Goal: Transaction & Acquisition: Purchase product/service

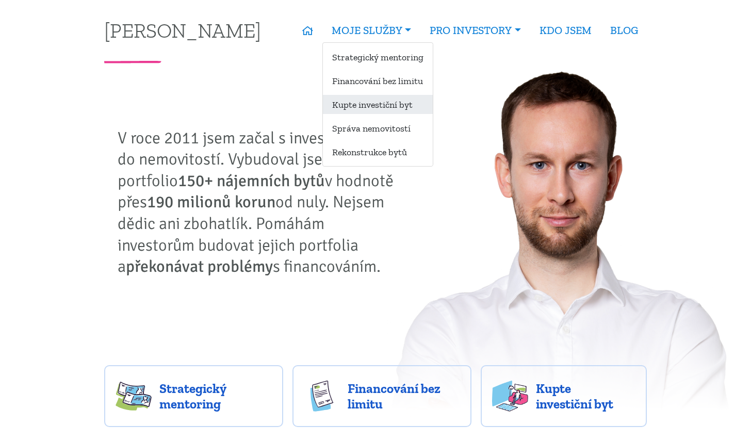
click at [368, 102] on link "Kupte investiční byt" at bounding box center [378, 104] width 110 height 19
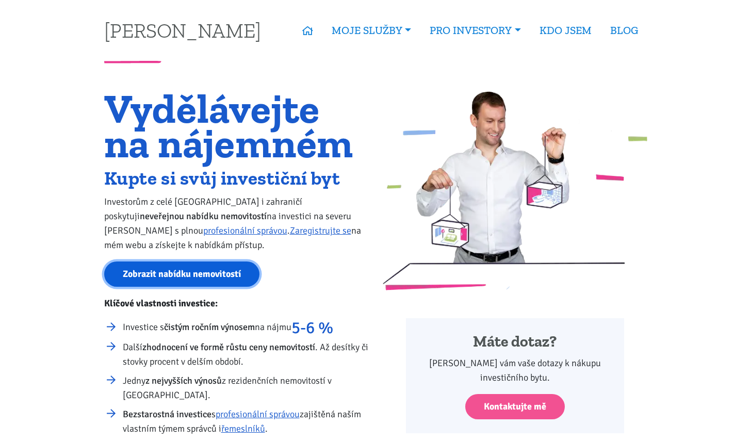
click at [200, 272] on link "Zobrazit nabídku nemovitostí" at bounding box center [181, 274] width 155 height 25
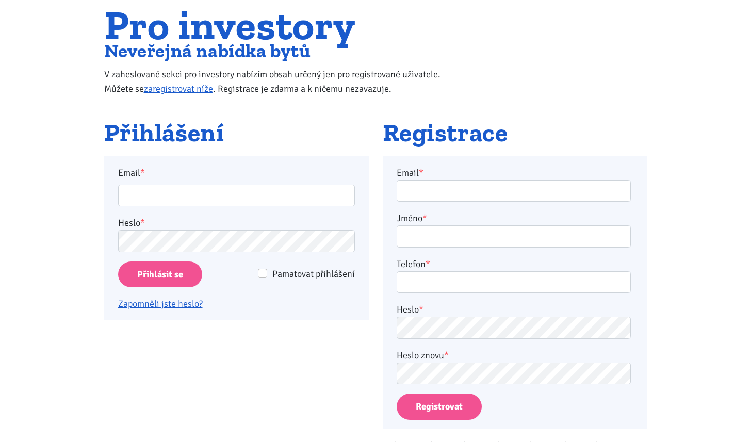
scroll to position [91, 0]
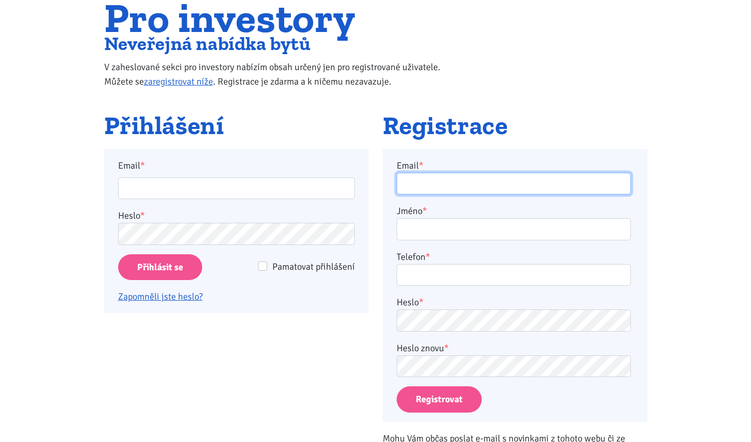
type input "[EMAIL_ADDRESS][DOMAIN_NAME]"
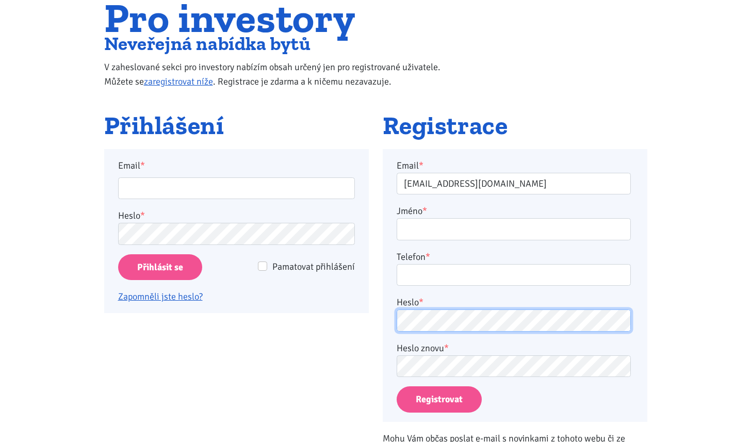
type input "roman.sterly@gmail.com"
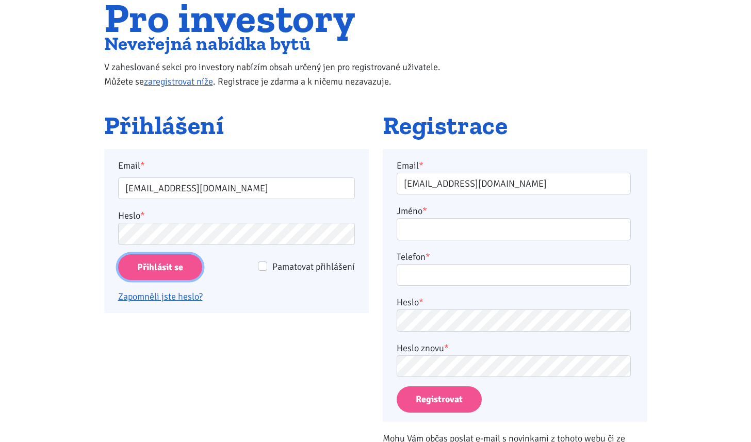
click at [163, 267] on input "Přihlásit se" at bounding box center [160, 267] width 84 height 26
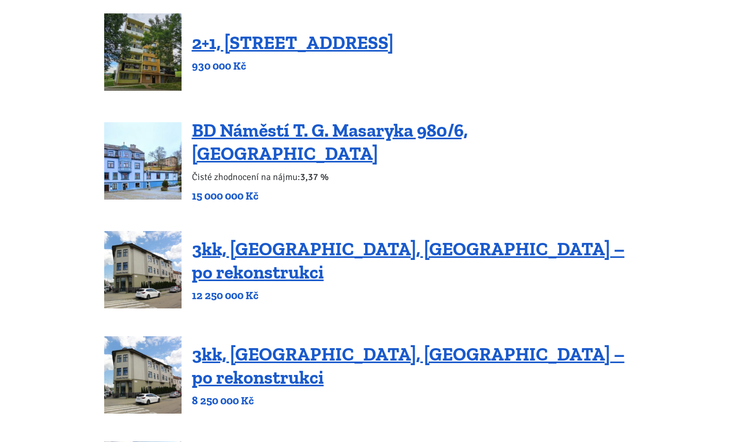
scroll to position [256, 0]
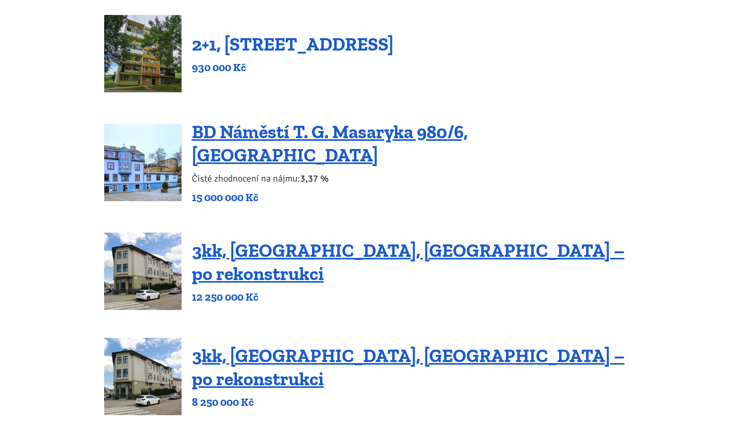
click at [321, 44] on link "2+1, Nová výstavba 201, Obrnice" at bounding box center [293, 44] width 202 height 22
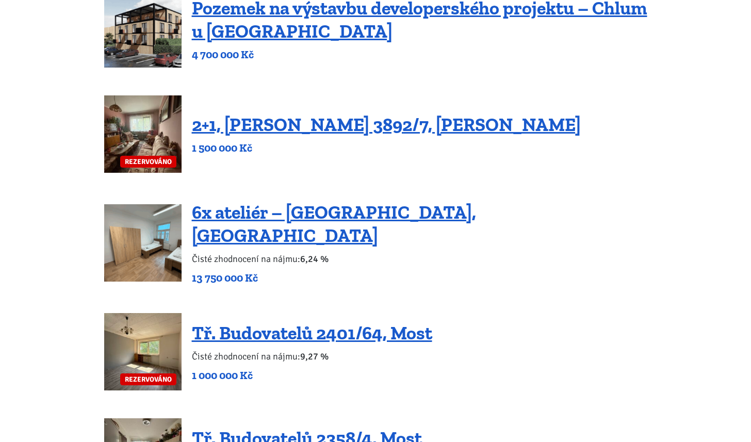
scroll to position [945, 0]
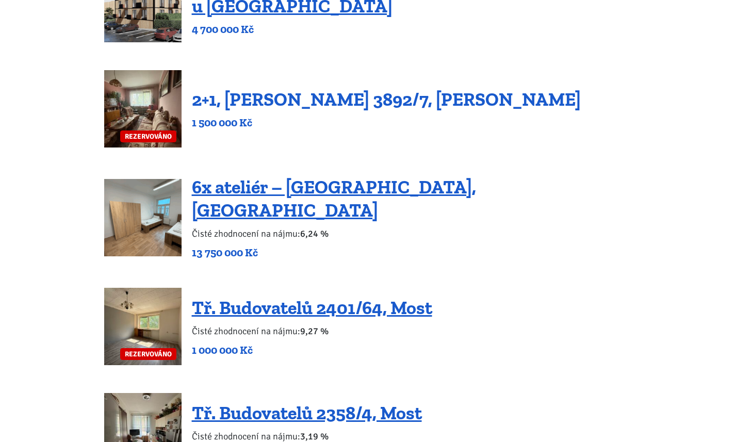
click at [319, 88] on link "2+1, Beethovenova 3892/7, Chomutov" at bounding box center [386, 99] width 389 height 22
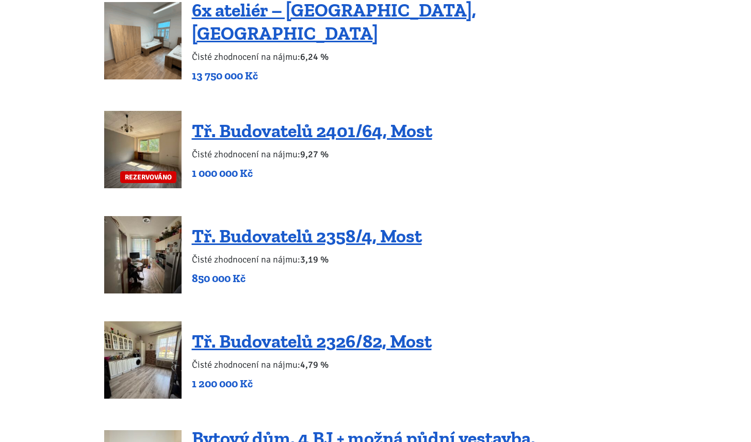
scroll to position [1122, 0]
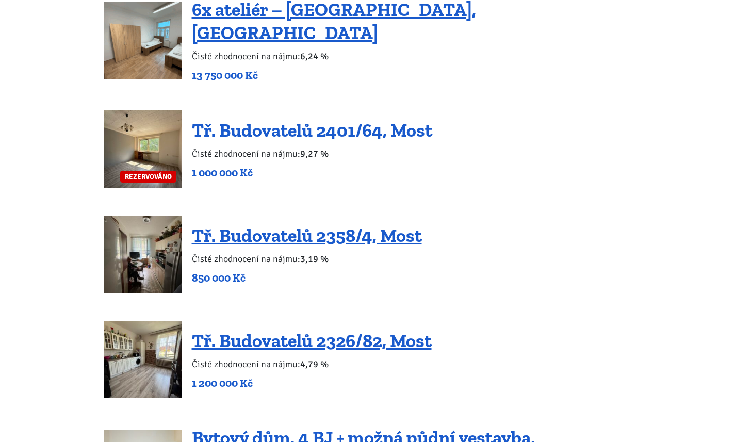
click at [312, 119] on link "Tř. Budovatelů 2401/64, Most" at bounding box center [312, 130] width 240 height 22
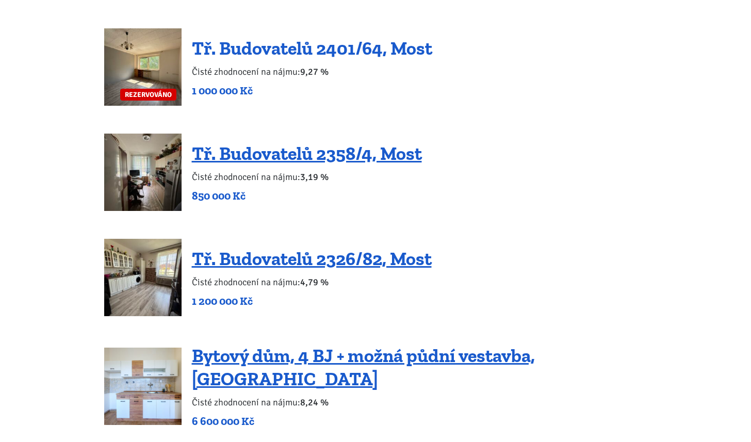
scroll to position [1205, 0]
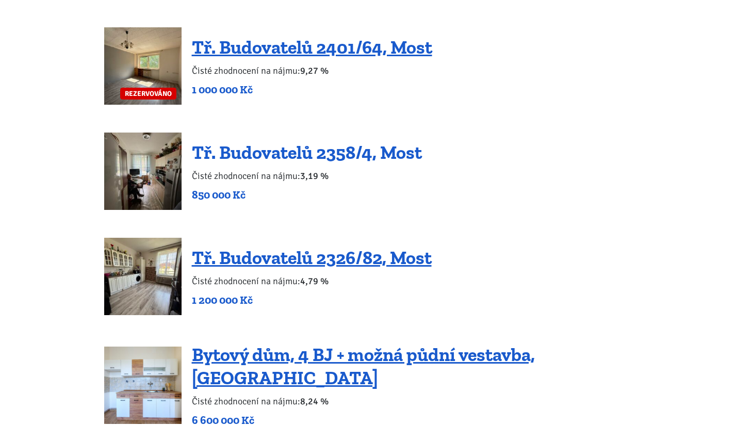
click at [308, 141] on link "Tř. Budovatelů 2358/4, Most" at bounding box center [307, 152] width 230 height 22
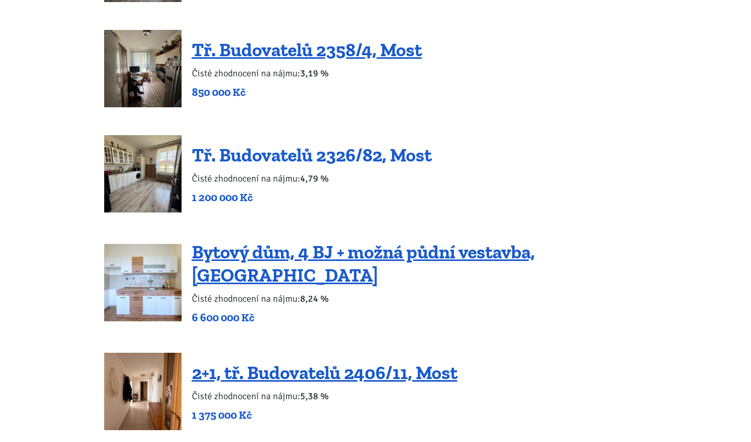
click at [308, 144] on link "Tř. Budovatelů 2326/82, Most" at bounding box center [312, 155] width 240 height 22
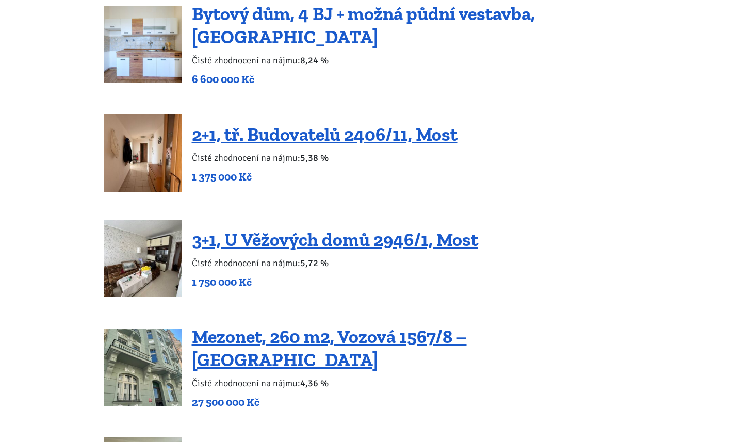
scroll to position [1572, 0]
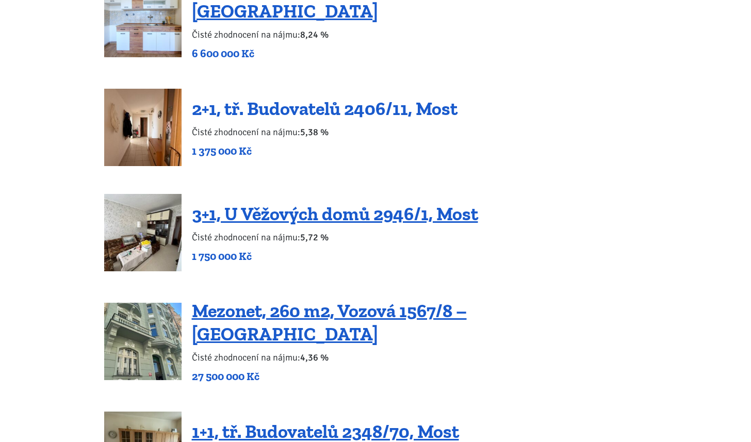
click at [353, 97] on link "2+1, tř. Budovatelů 2406/11, Most" at bounding box center [325, 108] width 266 height 22
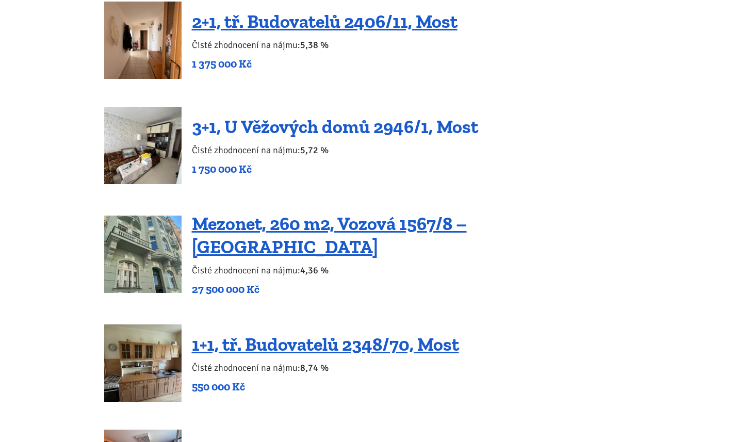
click at [352, 116] on link "3+1, U Věžových domů 2946/1, Most" at bounding box center [335, 127] width 286 height 22
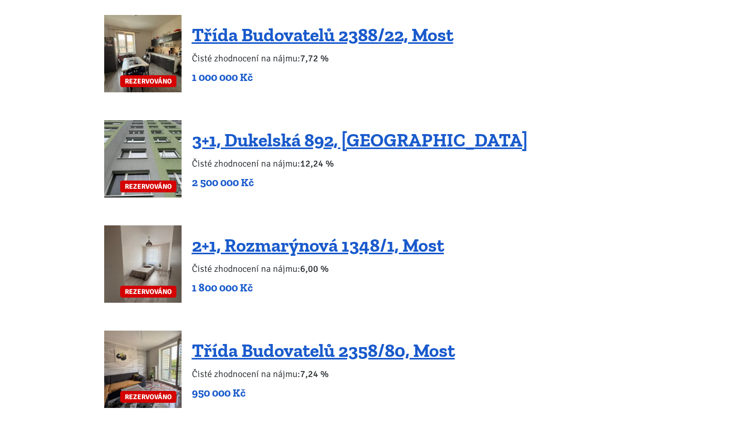
scroll to position [2207, 0]
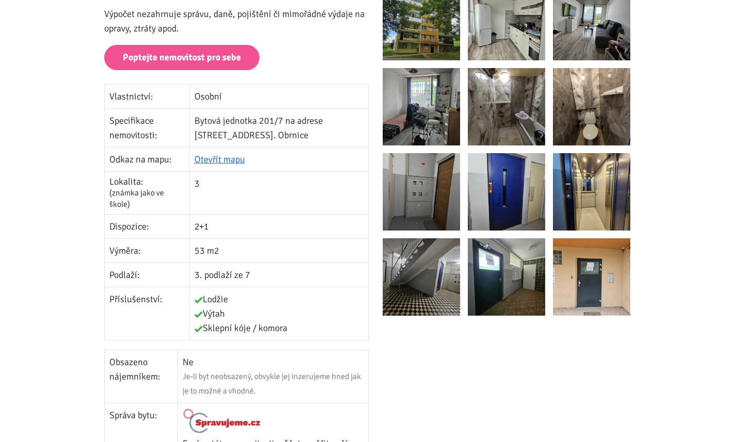
scroll to position [83, 0]
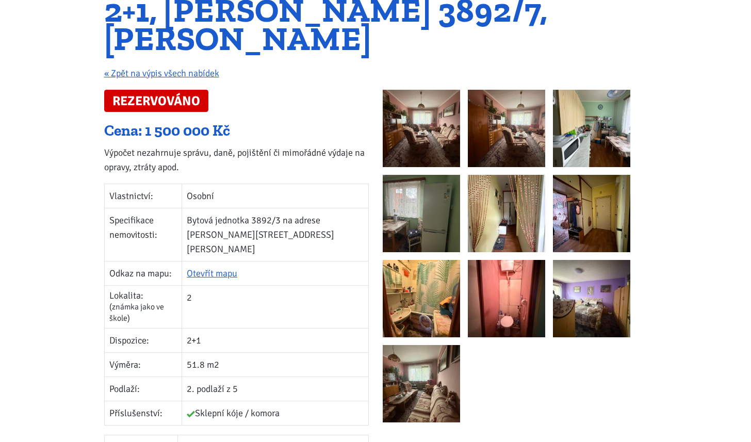
scroll to position [80, 0]
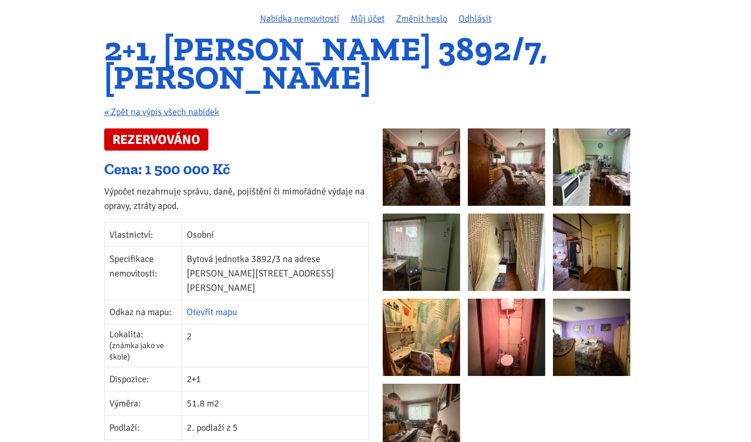
click at [226, 306] on link "Otevřít mapu" at bounding box center [212, 311] width 51 height 11
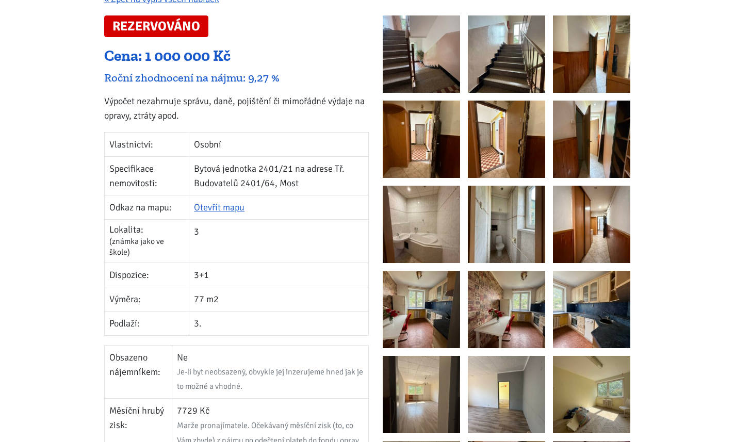
scroll to position [175, 0]
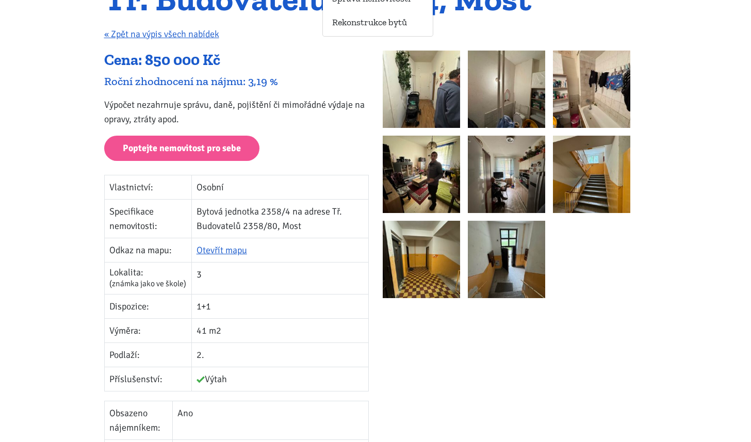
scroll to position [232, 0]
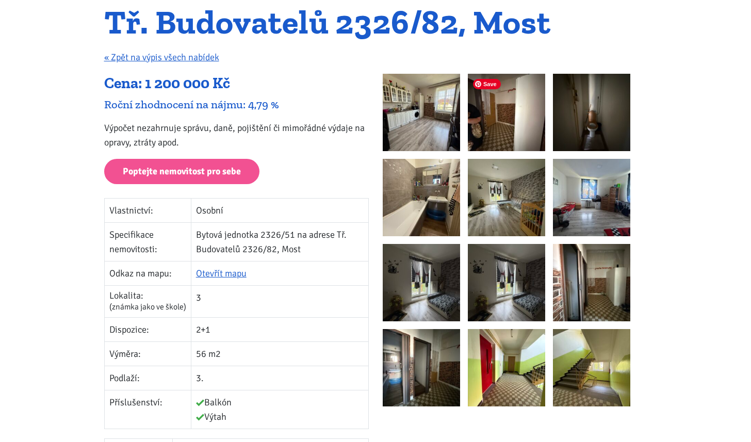
scroll to position [106, 0]
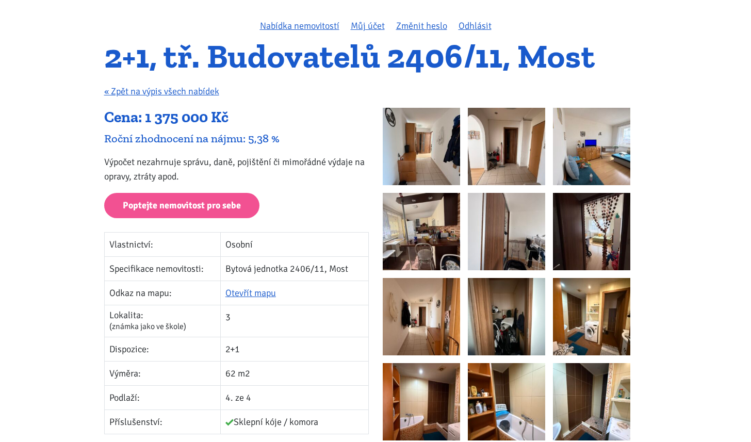
scroll to position [152, 0]
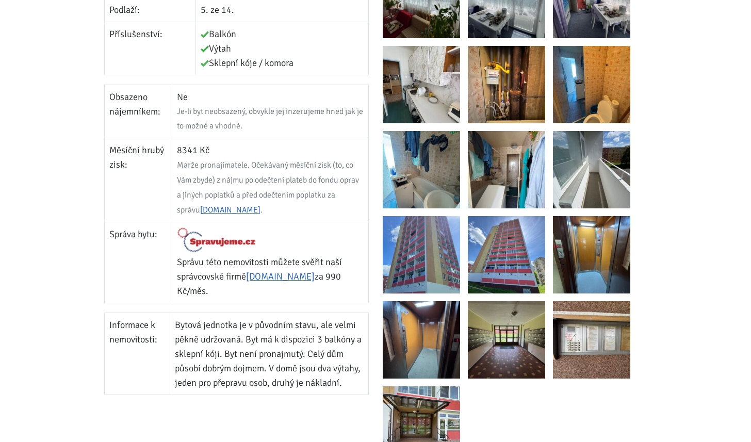
scroll to position [478, 0]
